Goal: Information Seeking & Learning: Check status

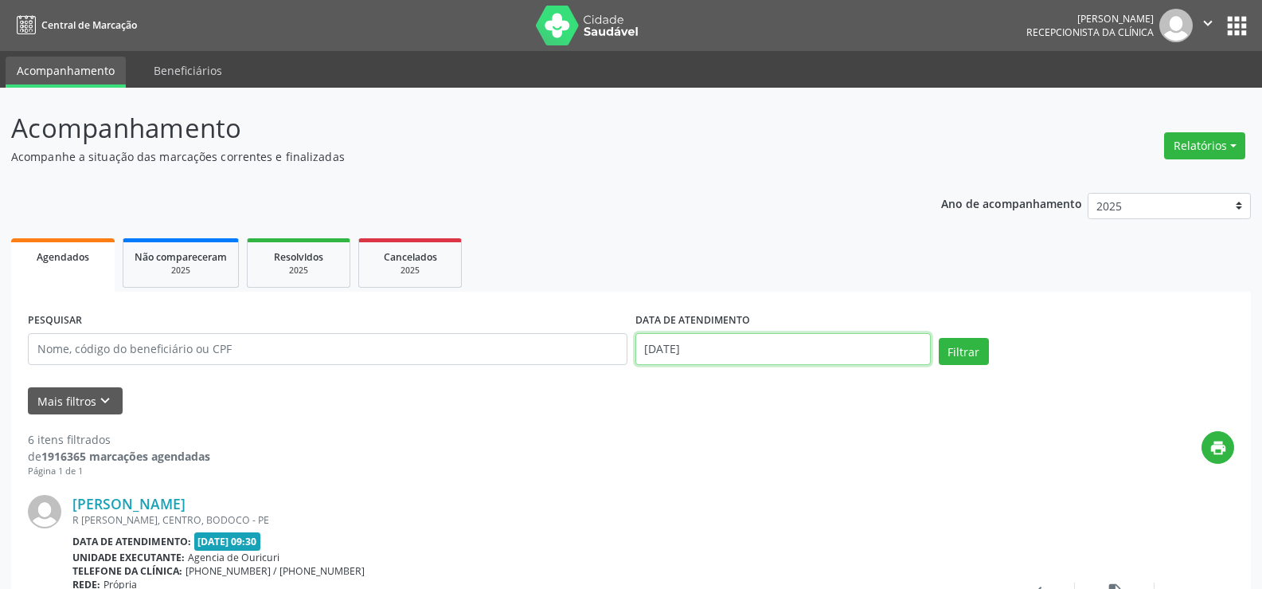
click at [728, 352] on input "[DATE]" at bounding box center [783, 349] width 295 height 32
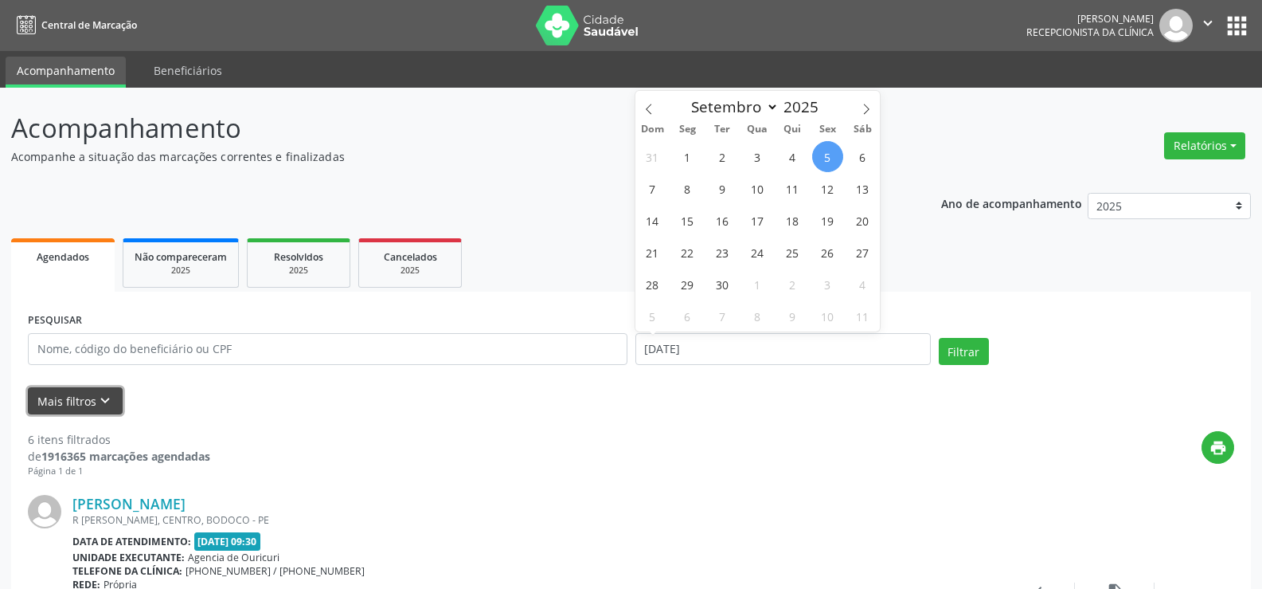
click at [55, 402] on button "Mais filtros keyboard_arrow_down" at bounding box center [75, 401] width 95 height 28
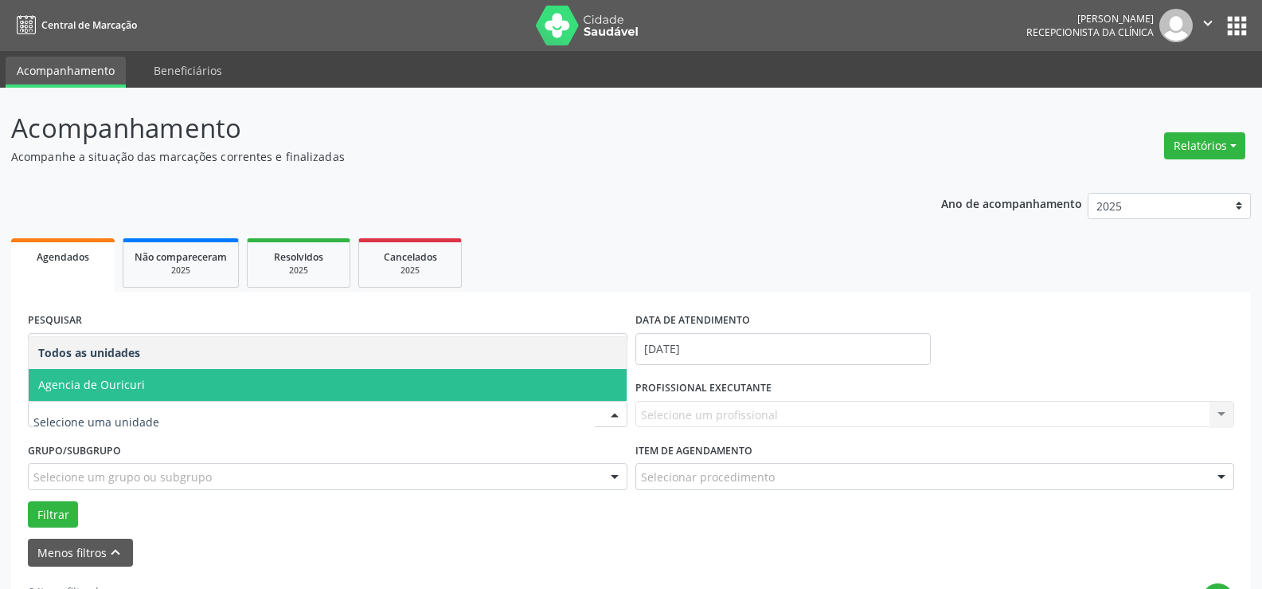
click at [183, 388] on span "Agencia de Ouricuri" at bounding box center [328, 385] width 598 height 32
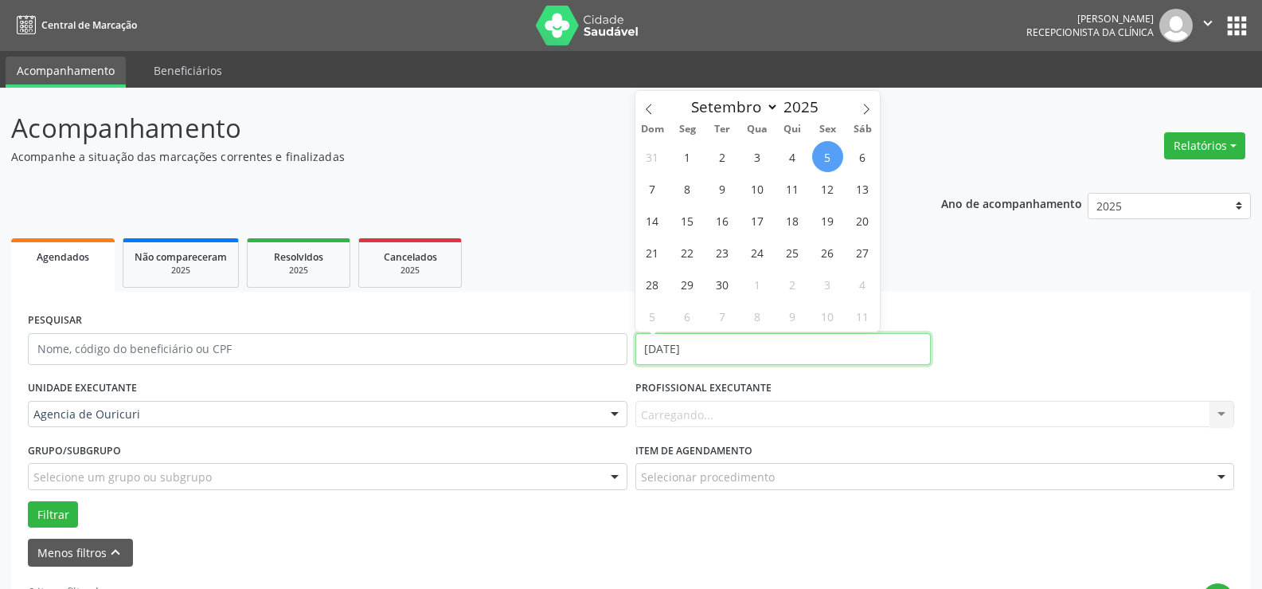
click at [759, 353] on input "[DATE]" at bounding box center [783, 349] width 295 height 32
click at [692, 200] on span "8" at bounding box center [687, 188] width 31 height 31
type input "[DATE]"
click at [692, 200] on span "8" at bounding box center [687, 188] width 31 height 31
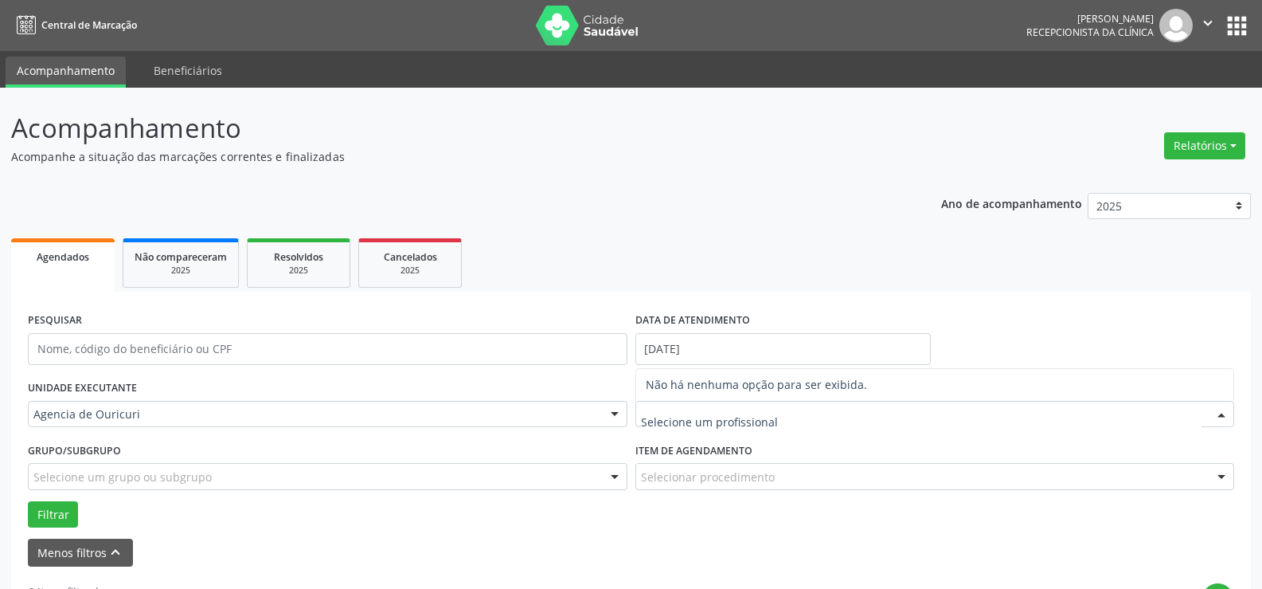
click at [722, 406] on input "text" at bounding box center [921, 422] width 561 height 32
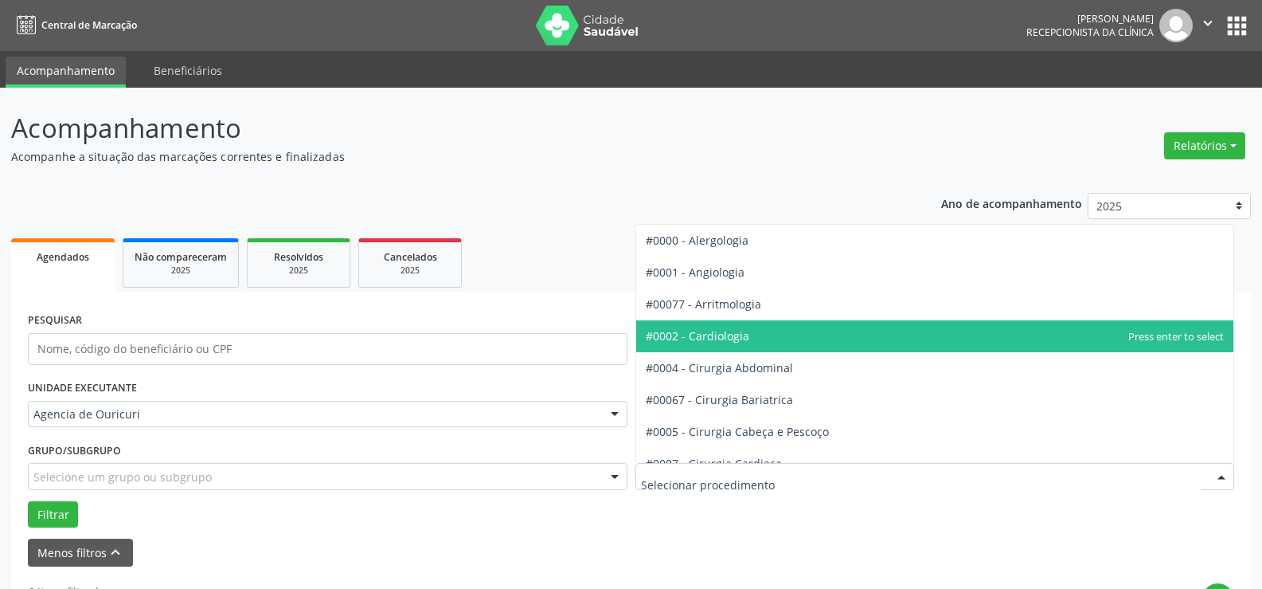
click at [717, 331] on span "#0002 - Cardiologia" at bounding box center [698, 335] width 104 height 15
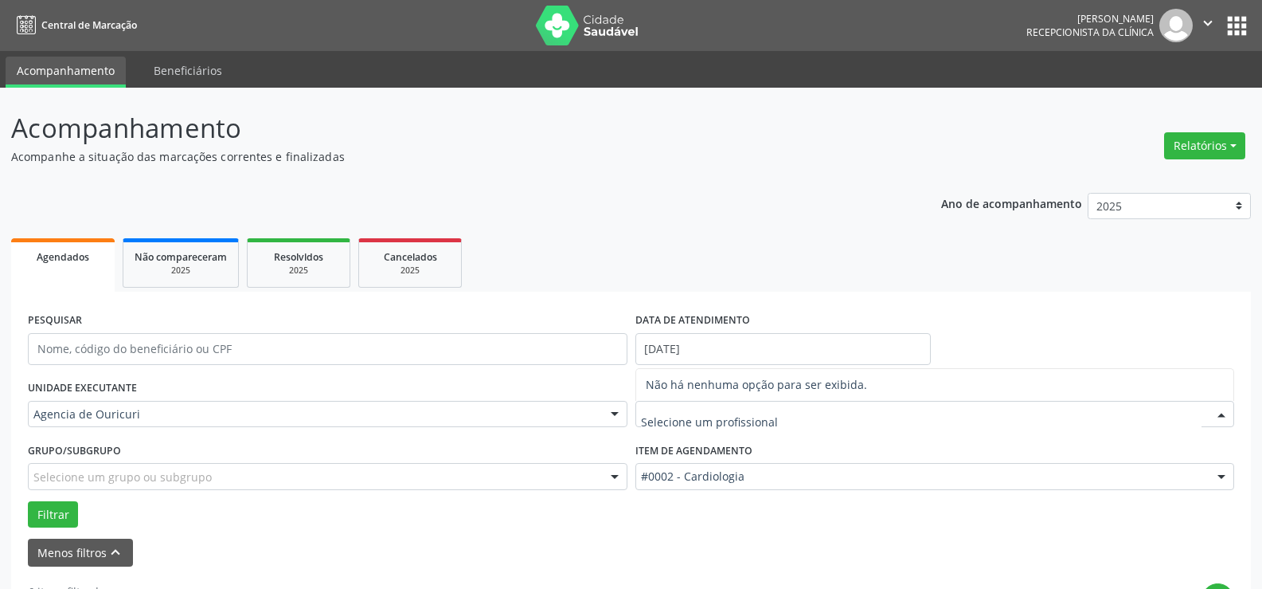
click at [744, 413] on input "text" at bounding box center [921, 422] width 561 height 32
click at [50, 511] on button "Filtrar" at bounding box center [53, 514] width 50 height 27
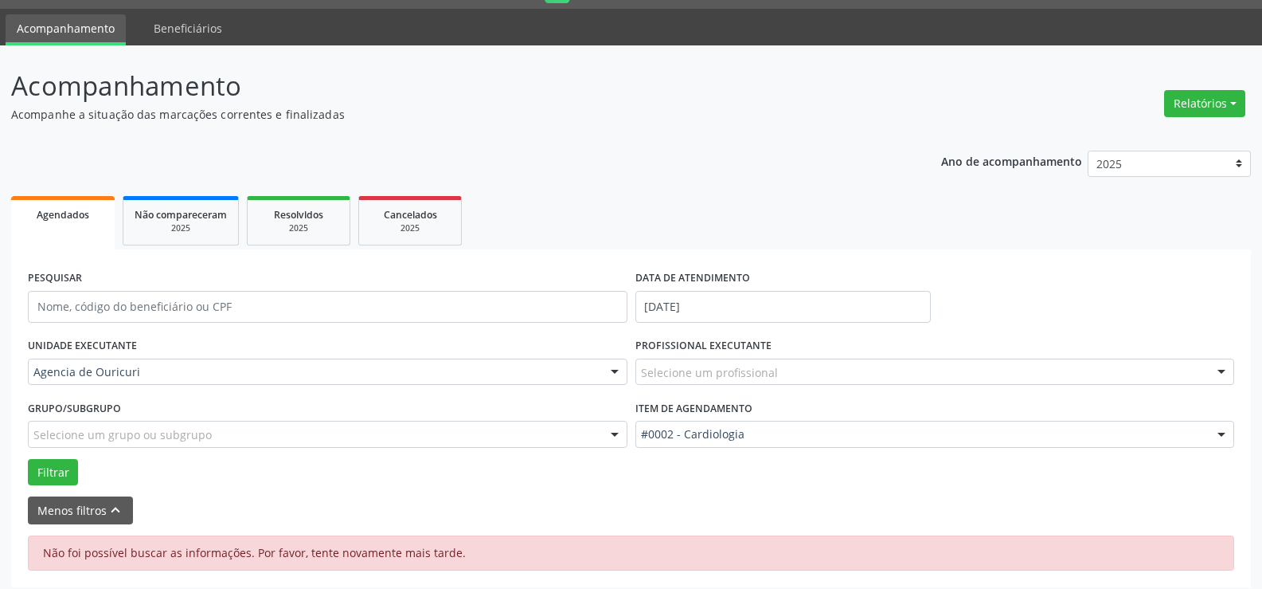
scroll to position [52, 0]
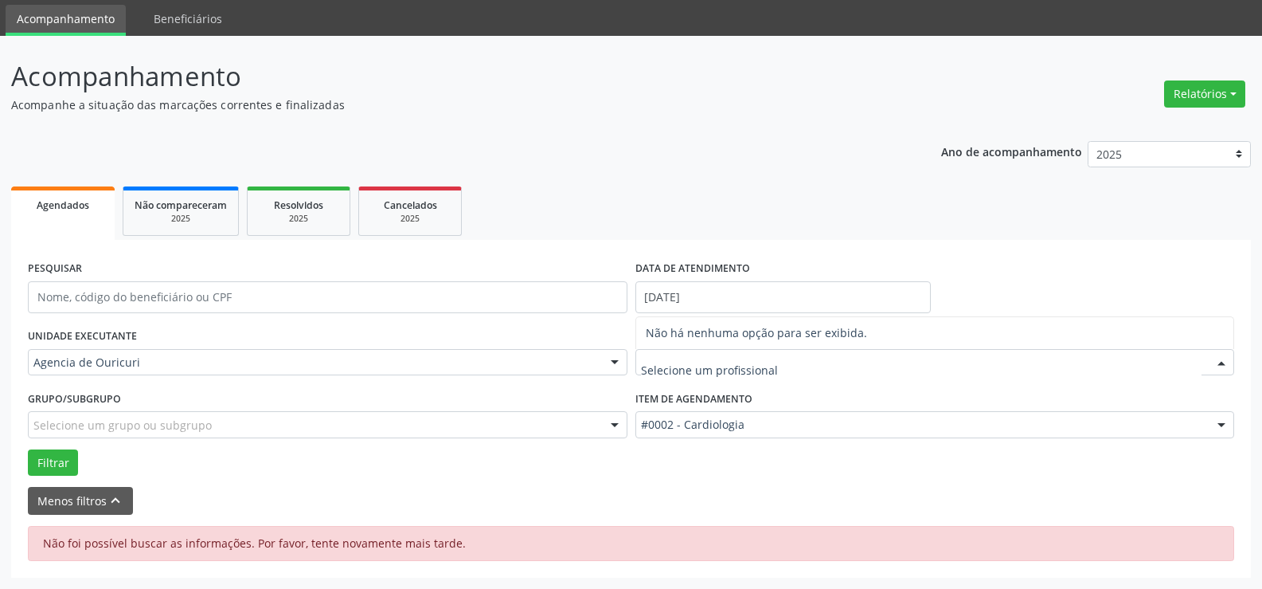
click at [783, 370] on div at bounding box center [936, 362] width 600 height 27
click at [130, 372] on div "Agencia de Ouricuri" at bounding box center [328, 362] width 600 height 27
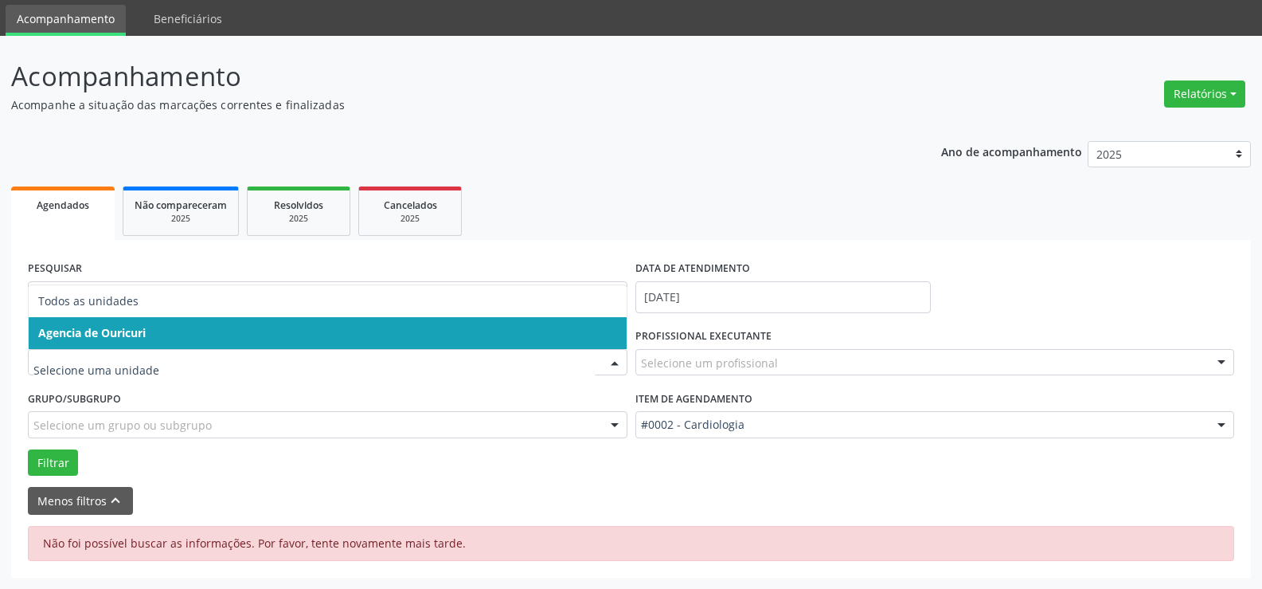
click at [135, 346] on span "Agencia de Ouricuri" at bounding box center [328, 333] width 598 height 32
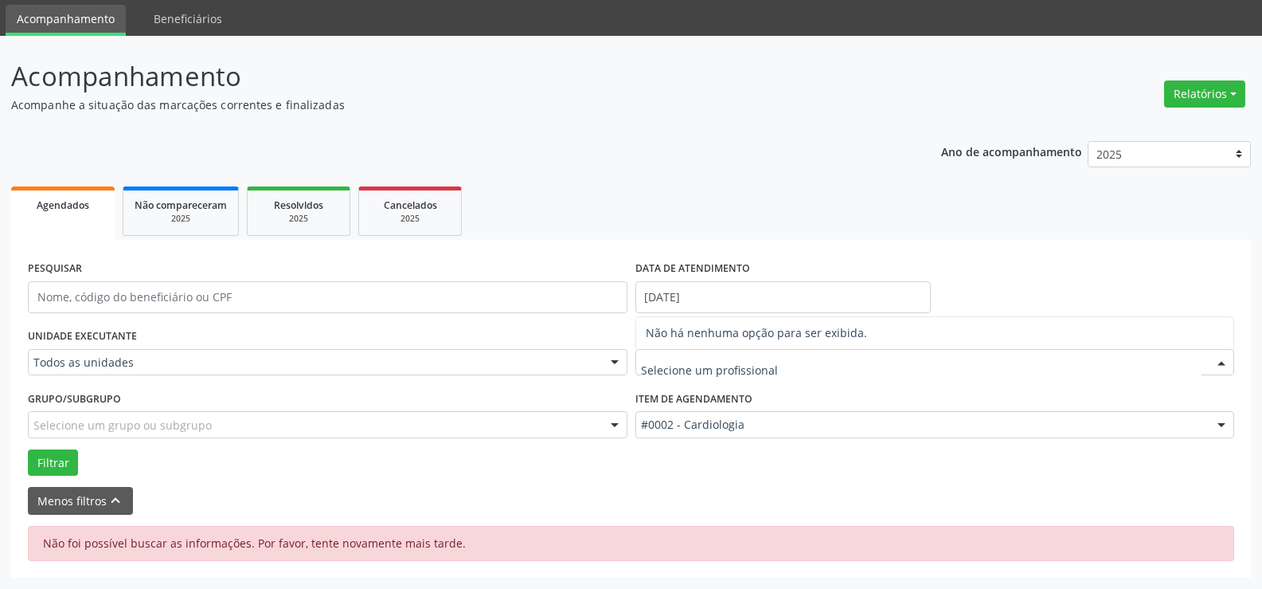
click at [718, 362] on input "text" at bounding box center [921, 370] width 561 height 32
click at [46, 467] on button "Filtrar" at bounding box center [53, 462] width 50 height 27
click at [207, 209] on span "Não compareceram" at bounding box center [181, 205] width 92 height 14
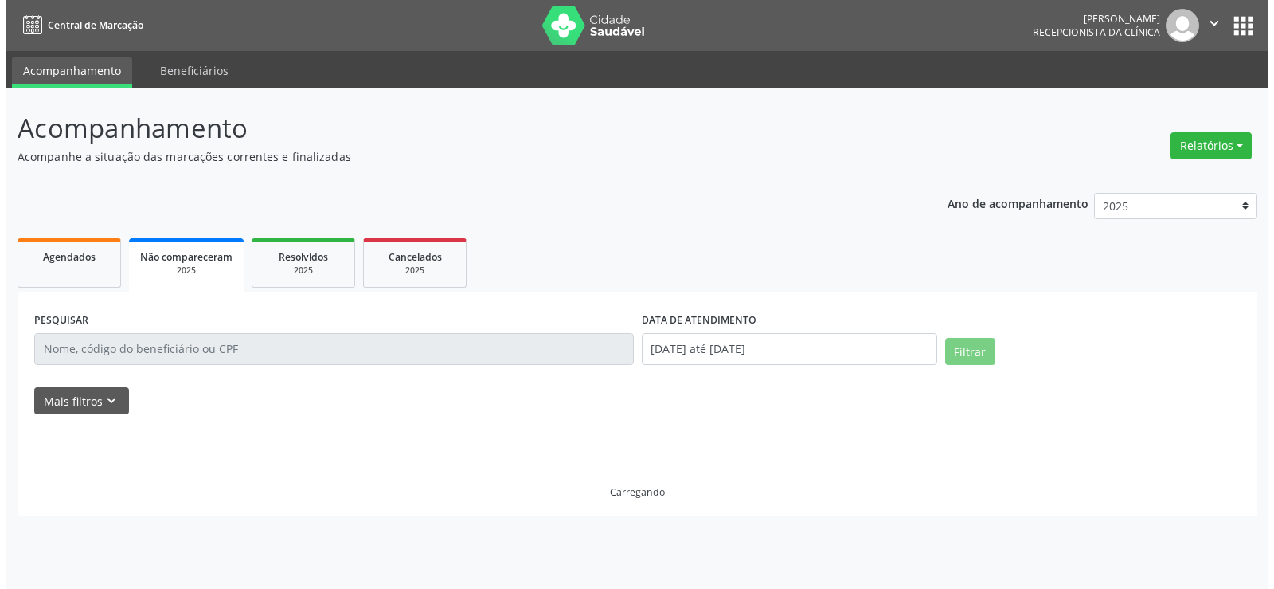
scroll to position [0, 0]
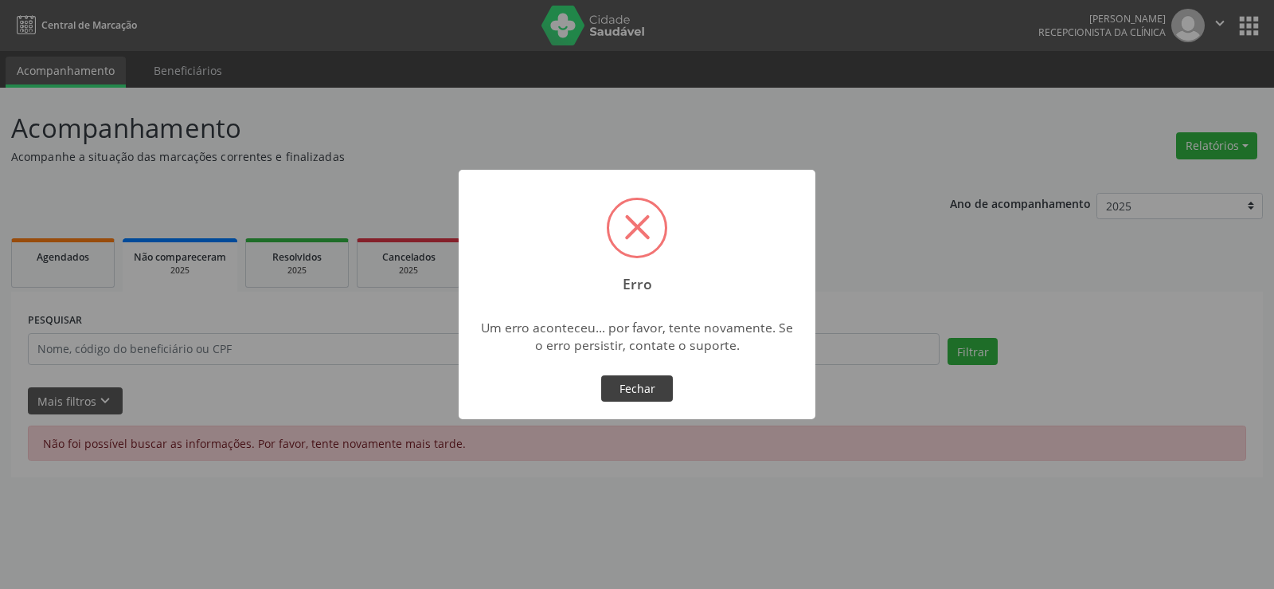
click at [664, 386] on button "Fechar" at bounding box center [637, 388] width 72 height 27
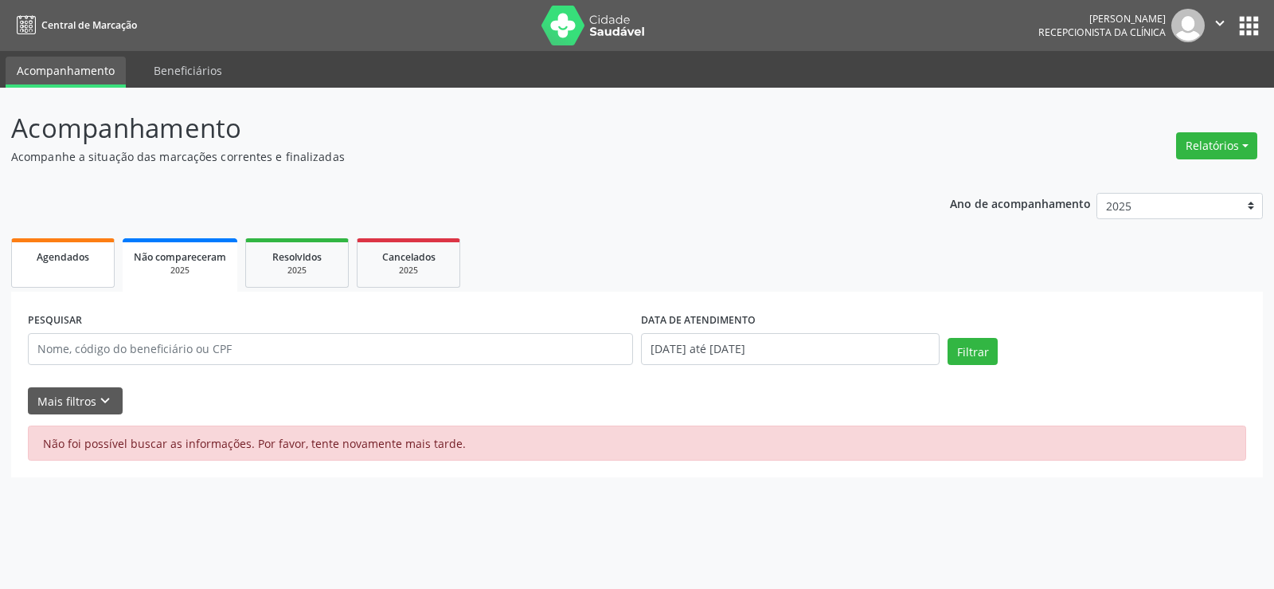
click at [42, 258] on span "Agendados" at bounding box center [63, 257] width 53 height 14
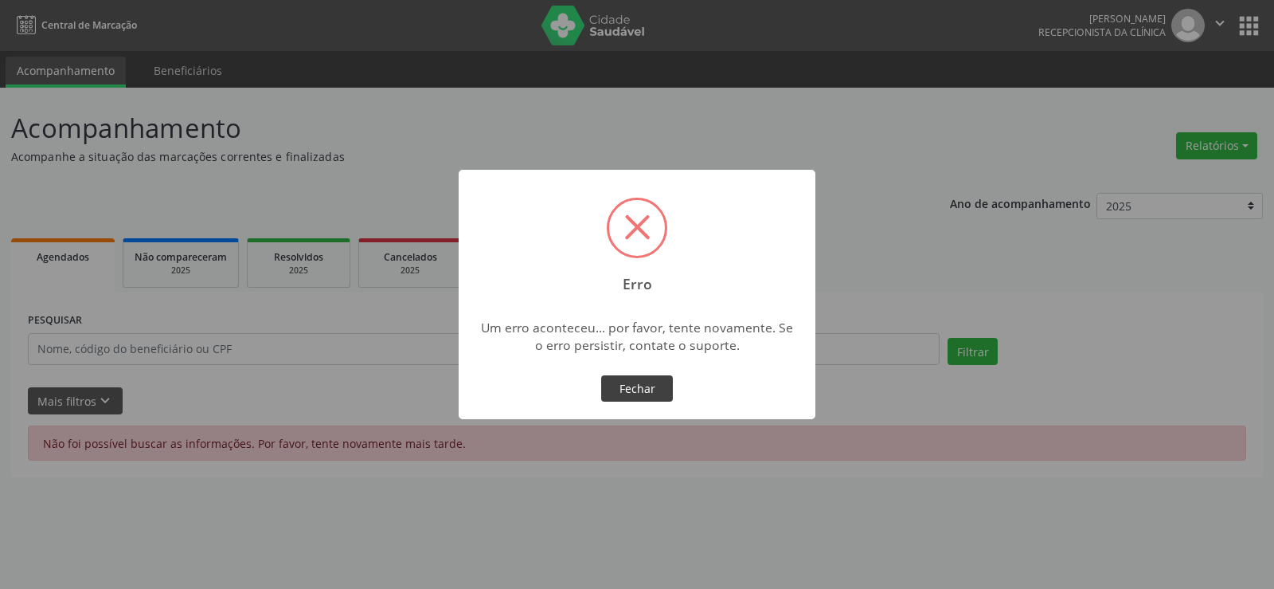
click at [642, 394] on button "Fechar" at bounding box center [637, 388] width 72 height 27
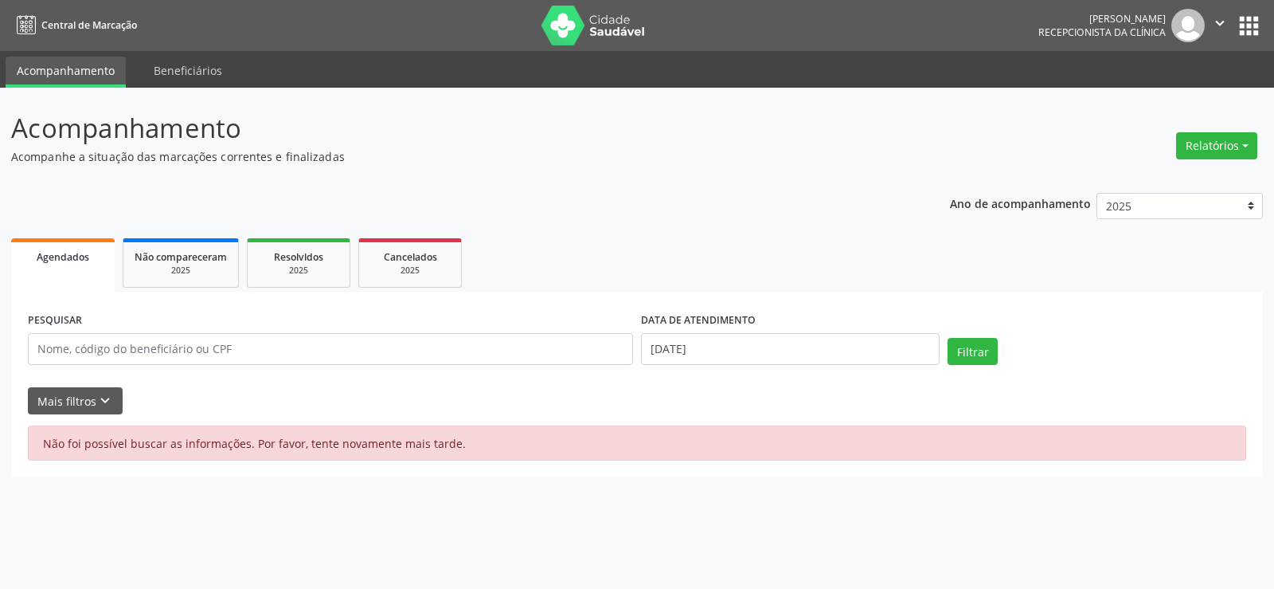
click at [1210, 29] on button "" at bounding box center [1220, 25] width 30 height 33
click at [1191, 93] on link "Sair" at bounding box center [1180, 97] width 110 height 22
